Goal: Information Seeking & Learning: Learn about a topic

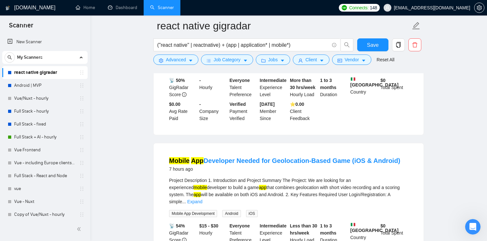
scroll to position [136, 0]
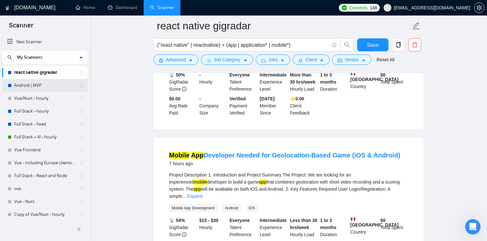
click at [30, 89] on link "Android | MVP" at bounding box center [44, 85] width 61 height 13
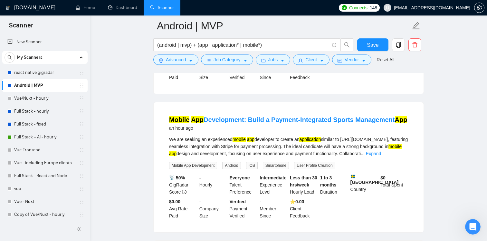
scroll to position [175, 0]
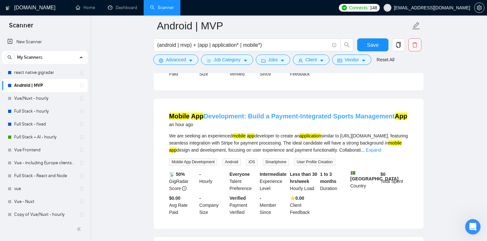
click at [246, 117] on link "Mobile App Development: Build a Payment-Integrated Sports Management App" at bounding box center [288, 115] width 238 height 7
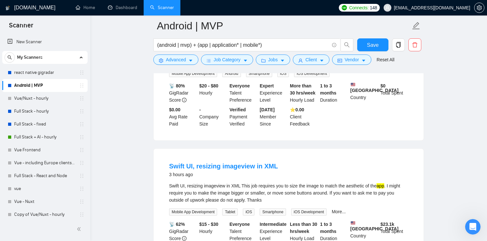
scroll to position [410, 0]
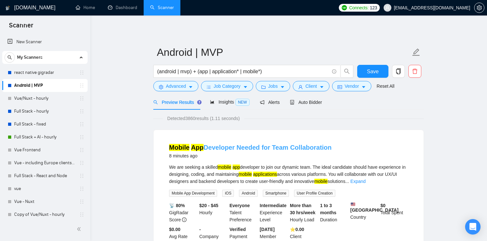
click at [238, 147] on link "Mobile App Developer Needed for Team Collaboration" at bounding box center [250, 147] width 163 height 7
